Goal: Task Accomplishment & Management: Manage account settings

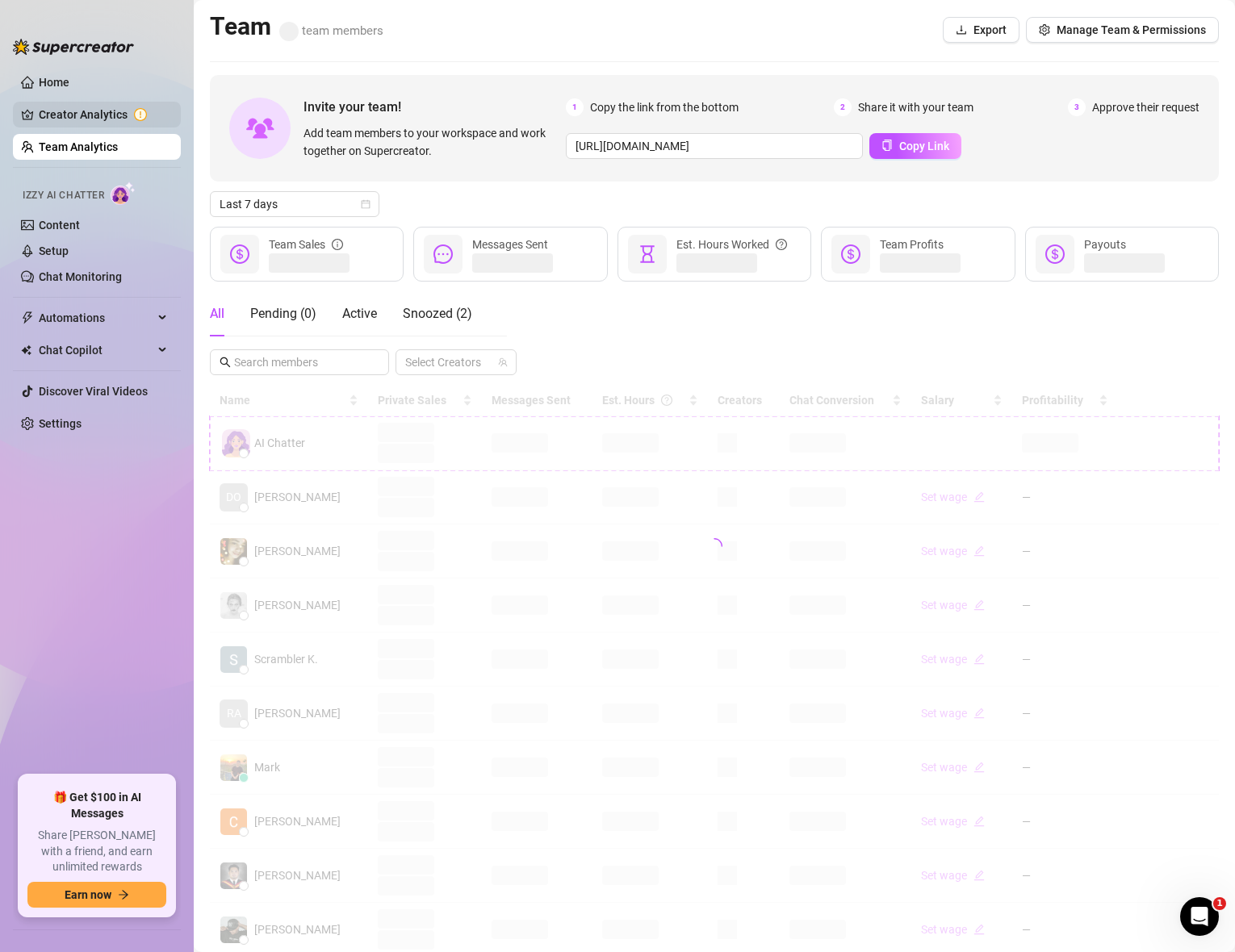
click at [77, 107] on link "Creator Analytics" at bounding box center [104, 115] width 129 height 25
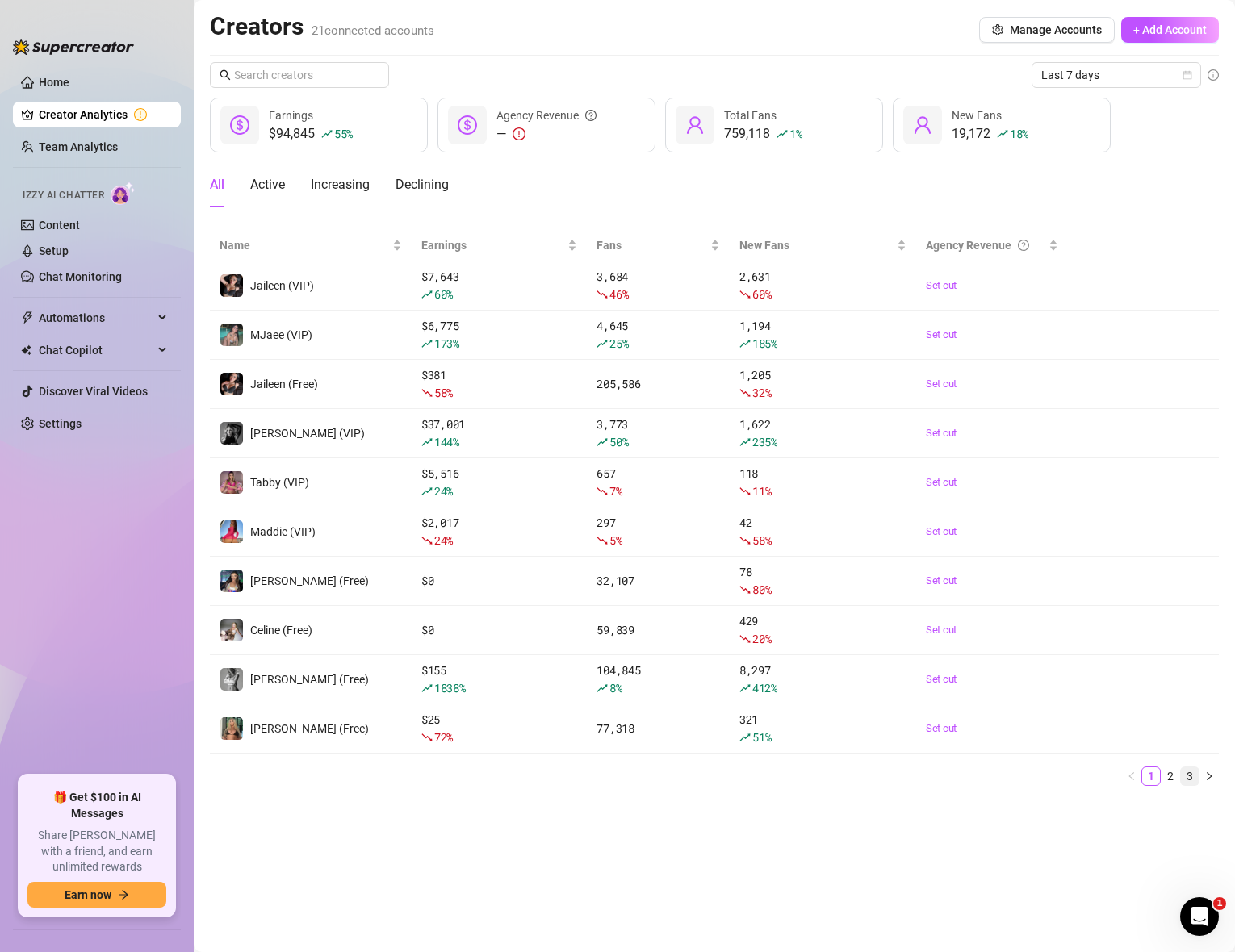
click at [1193, 775] on link "3" at bounding box center [1190, 777] width 18 height 18
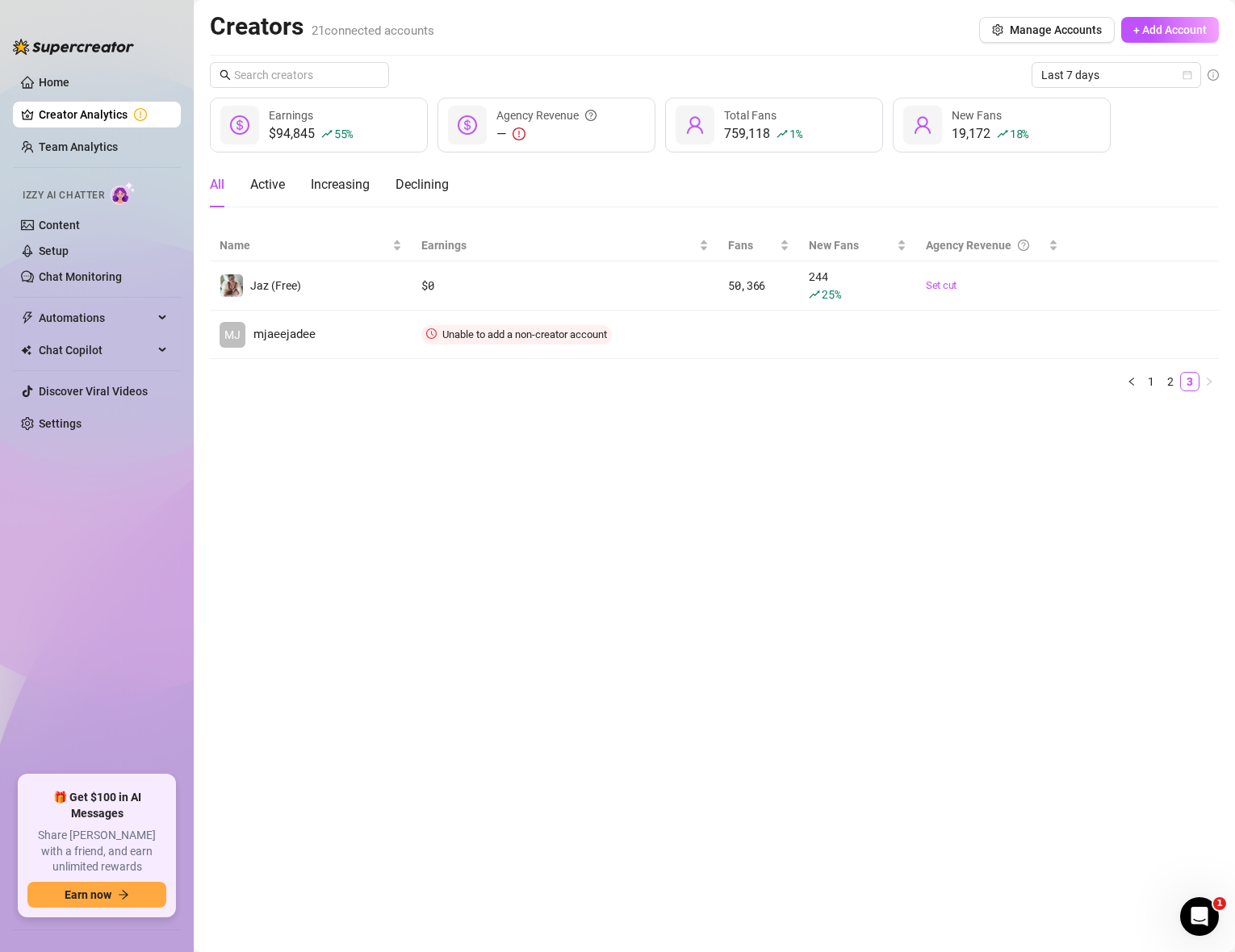
click at [371, 592] on main "Creators 21 connected accounts Manage Accounts + Add Account Last 7 days $94,84…" at bounding box center [715, 476] width 1042 height 952
